Goal: Task Accomplishment & Management: Use online tool/utility

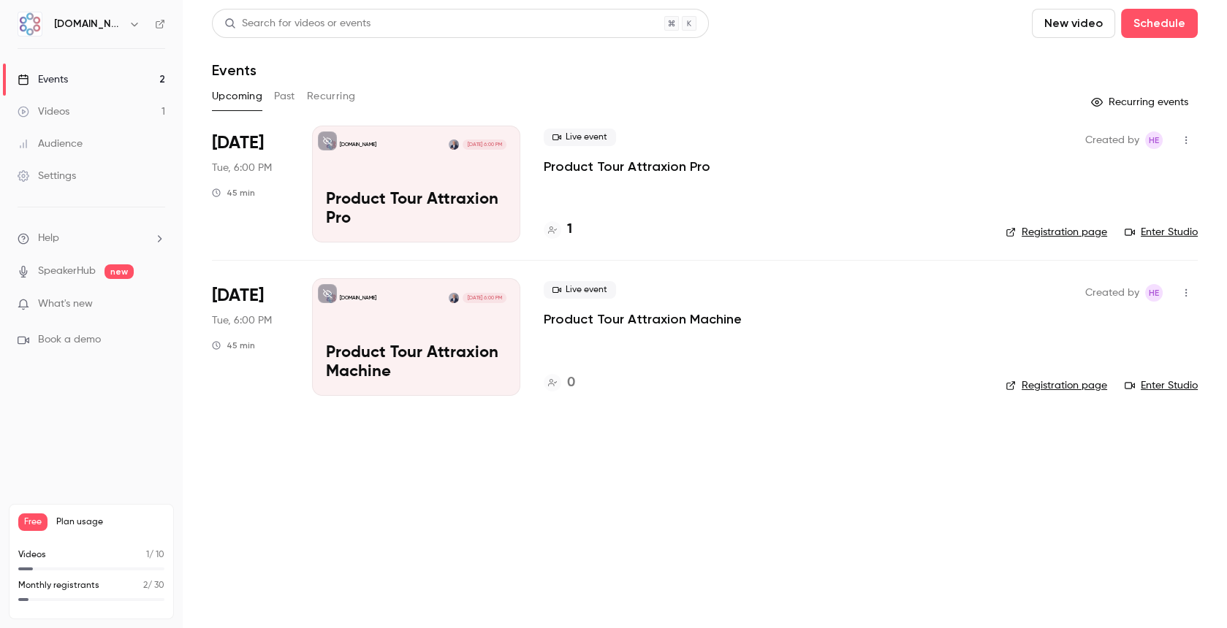
click at [294, 99] on button "Past" at bounding box center [284, 96] width 21 height 23
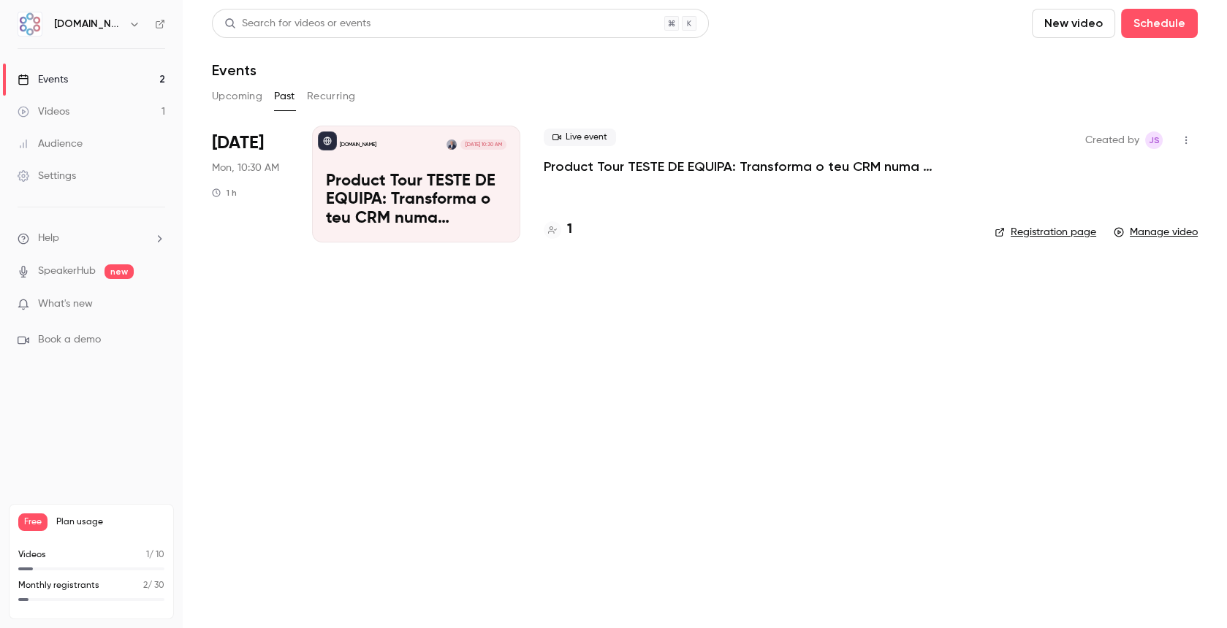
click at [235, 95] on button "Upcoming" at bounding box center [237, 96] width 50 height 23
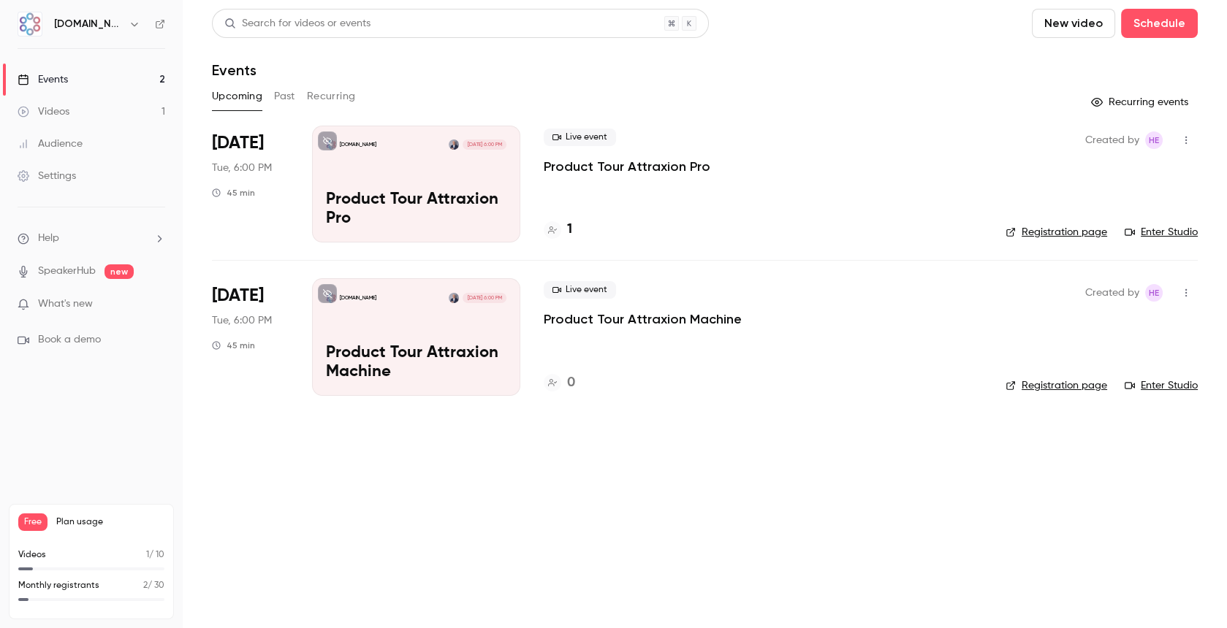
click at [449, 188] on div "[DOMAIN_NAME] [DATE] 6:00 PM Product Tour Attraxion Pro" at bounding box center [416, 184] width 208 height 117
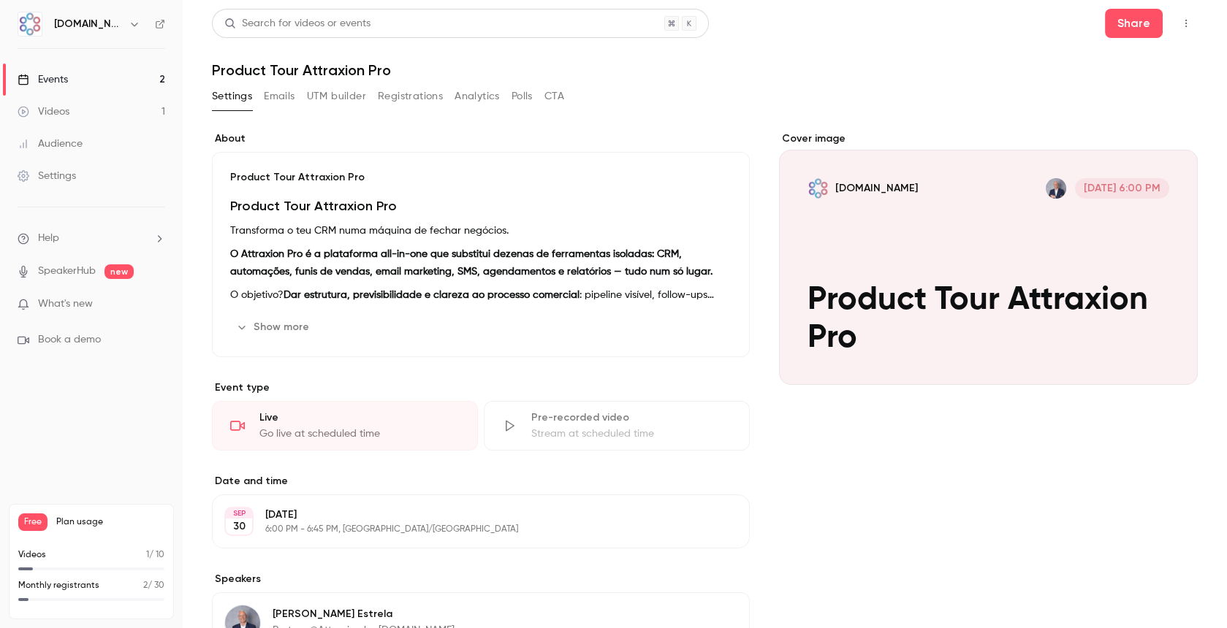
click at [339, 98] on button "UTM builder" at bounding box center [336, 96] width 59 height 23
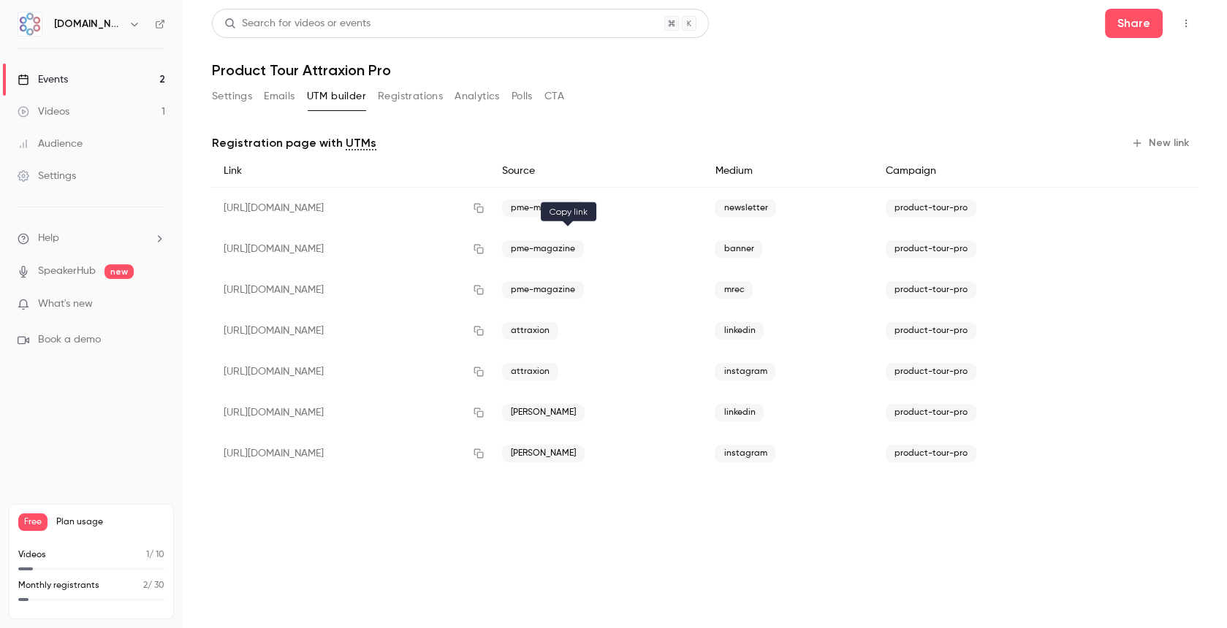
click at [485, 250] on icon "button" at bounding box center [479, 249] width 12 height 10
click at [490, 291] on button "button" at bounding box center [478, 289] width 23 height 23
click at [490, 208] on button "button" at bounding box center [478, 208] width 23 height 23
